Goal: Transaction & Acquisition: Purchase product/service

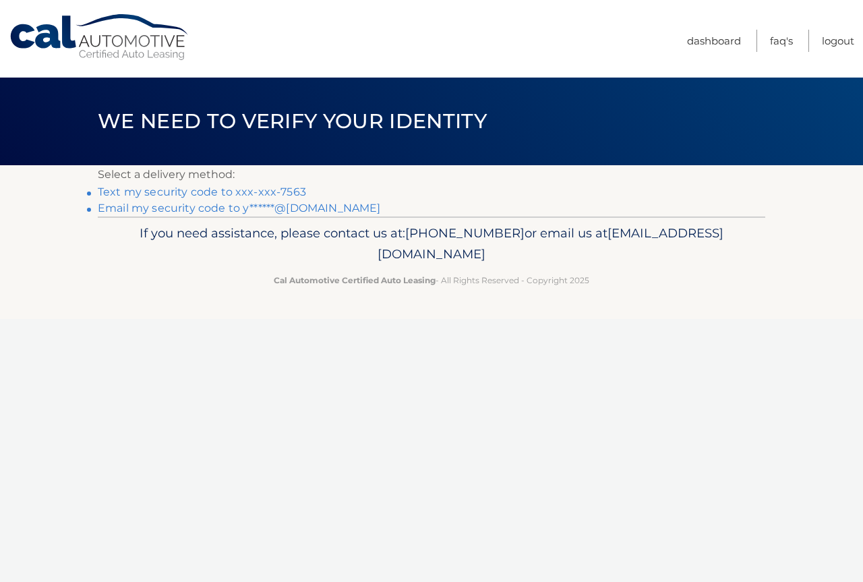
click at [297, 189] on link "Text my security code to xxx-xxx-7563" at bounding box center [202, 191] width 208 height 13
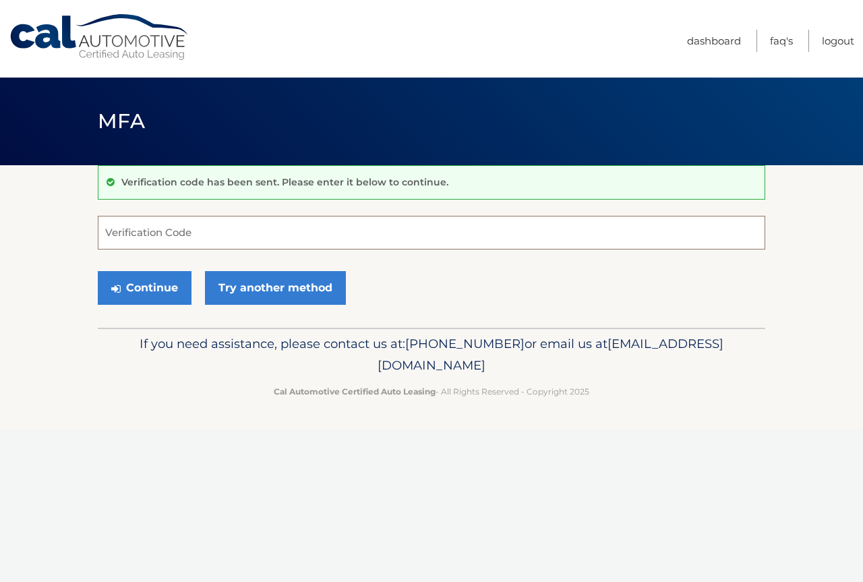
click at [220, 228] on input "Verification Code" at bounding box center [431, 233] width 667 height 34
type input "978072"
click at [170, 288] on button "Continue" at bounding box center [145, 288] width 94 height 34
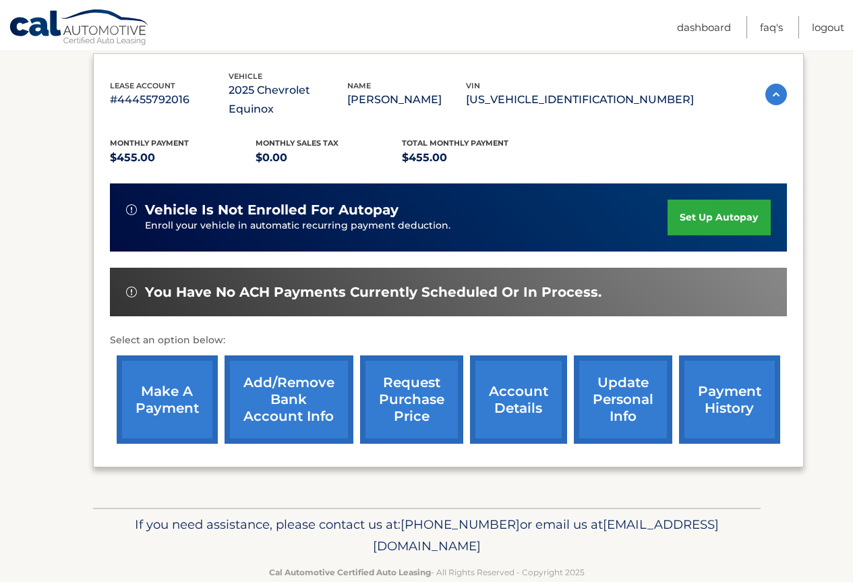
scroll to position [235, 0]
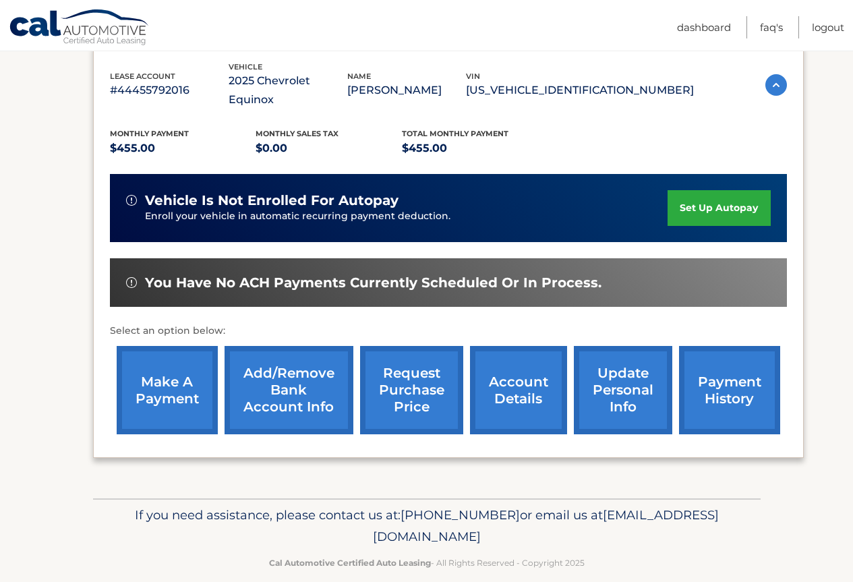
click at [151, 369] on link "make a payment" at bounding box center [167, 390] width 101 height 88
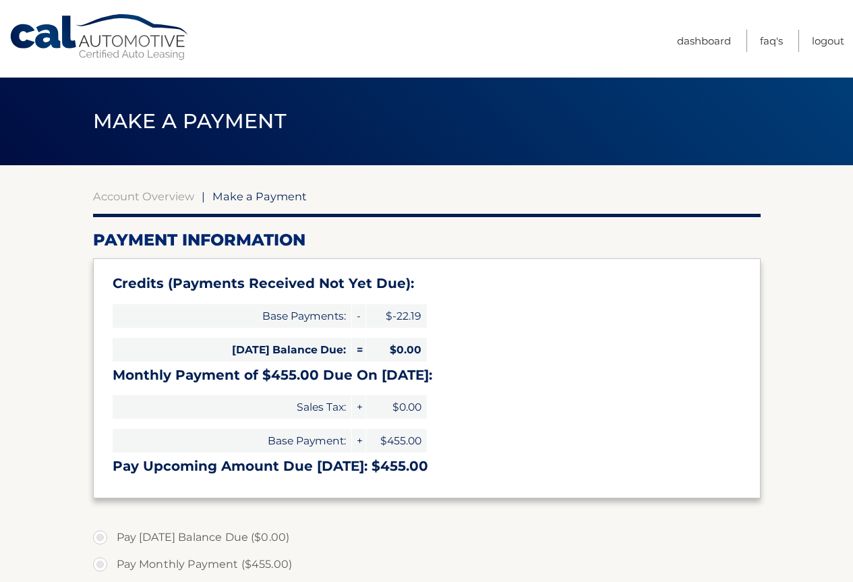
select select "MWQwZTEwZjYtZDk3OS00MzU1LWE3YTQtM2NlNGQ4ZDhlYTU1"
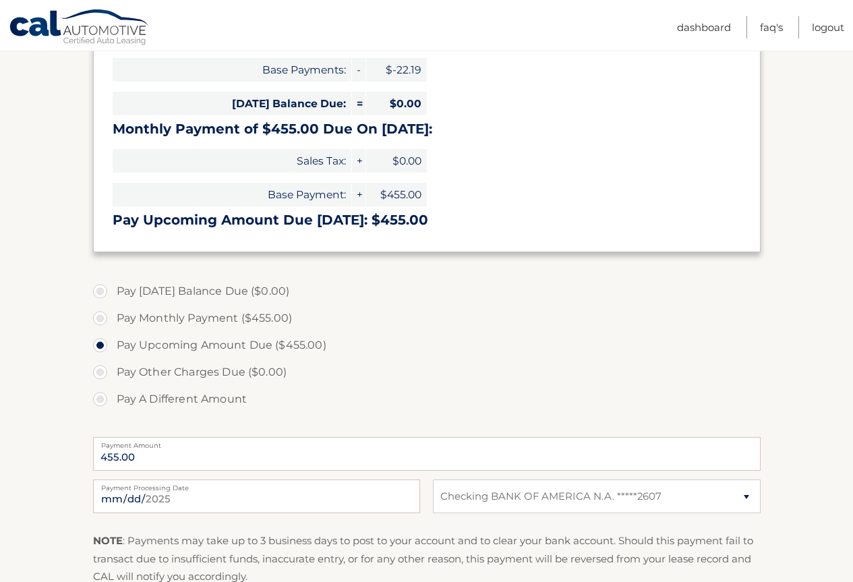
scroll to position [270, 0]
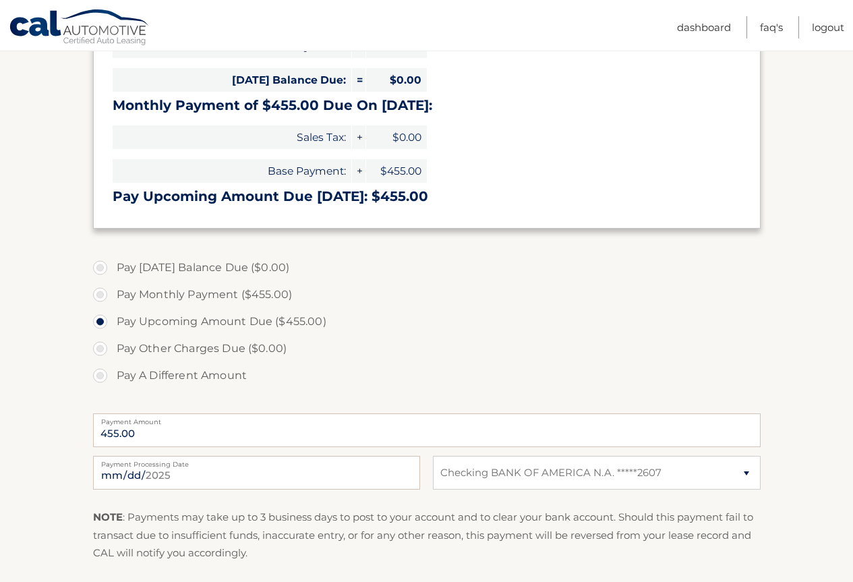
click at [213, 375] on label "Pay A Different Amount" at bounding box center [426, 375] width 667 height 27
click at [112, 375] on input "Pay A Different Amount" at bounding box center [104, 373] width 13 height 22
radio input "true"
click at [316, 432] on input "Payment Amount" at bounding box center [426, 430] width 667 height 34
type input "227.50"
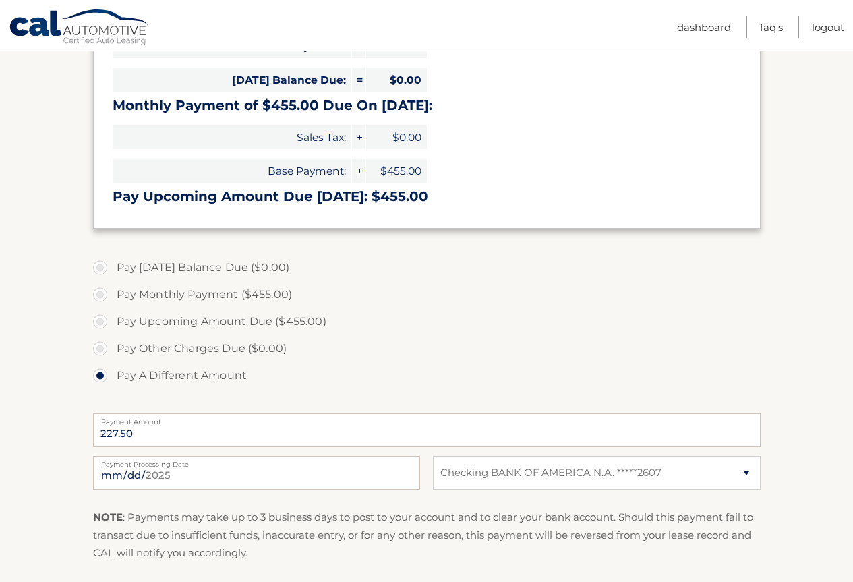
click at [471, 344] on label "Pay Other Charges Due ($0.00)" at bounding box center [426, 348] width 667 height 27
click at [34, 291] on section "Account Overview | Make a Payment Payment Information Credits (Payments Receive…" at bounding box center [426, 272] width 853 height 753
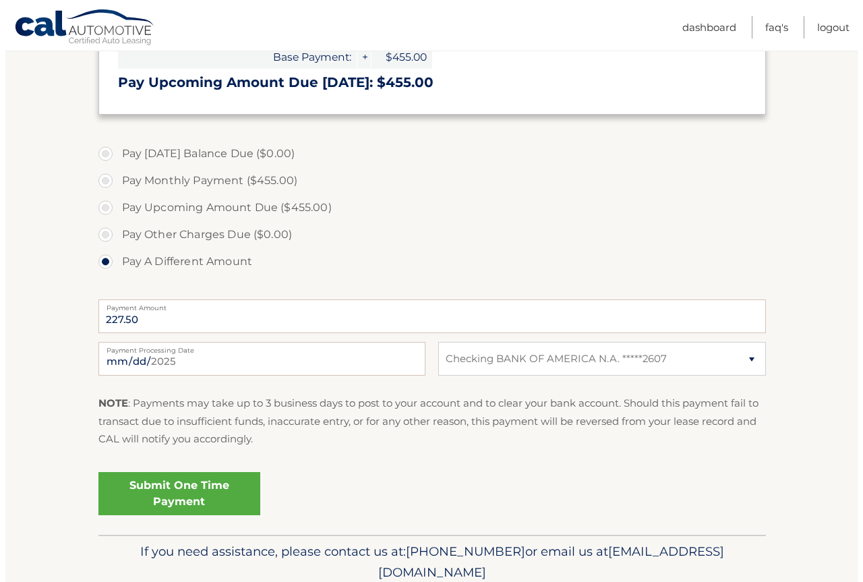
scroll to position [439, 0]
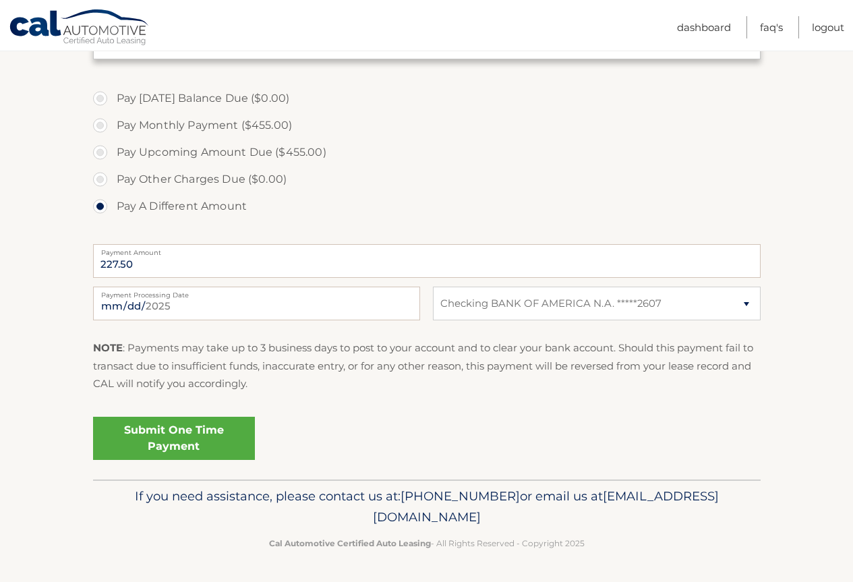
click at [187, 442] on link "Submit One Time Payment" at bounding box center [174, 438] width 162 height 43
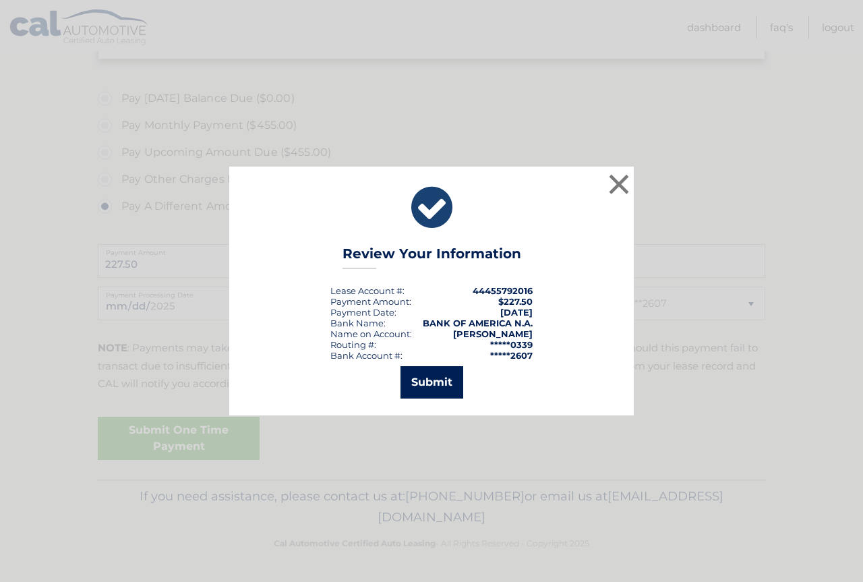
click at [442, 378] on button "Submit" at bounding box center [431, 382] width 63 height 32
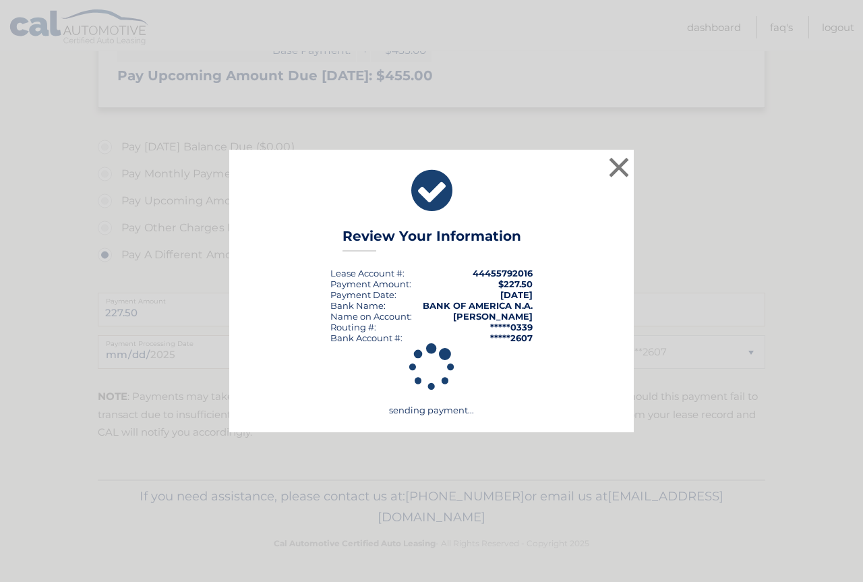
scroll to position [390, 0]
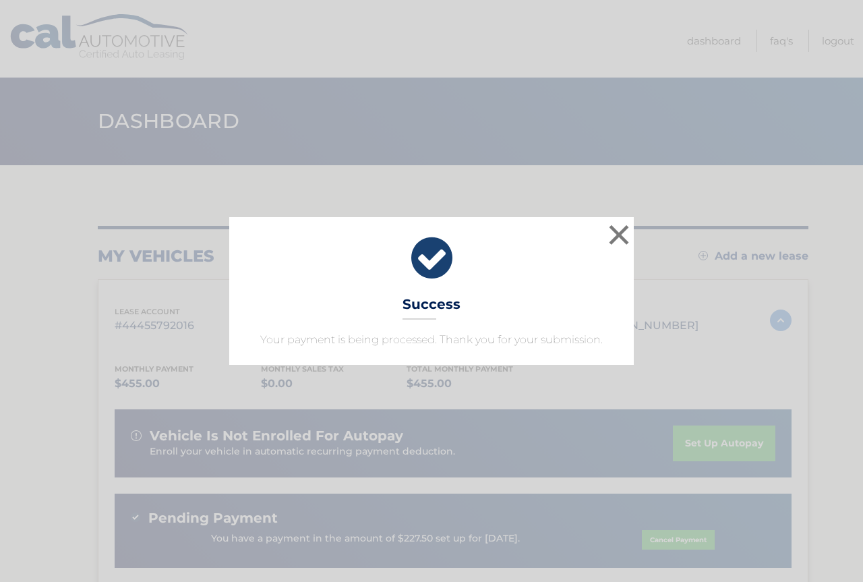
click at [477, 35] on div "× Success Your payment is being processed. Thank you for your submission. Loadi…" at bounding box center [431, 291] width 863 height 582
